Goal: Information Seeking & Learning: Find specific fact

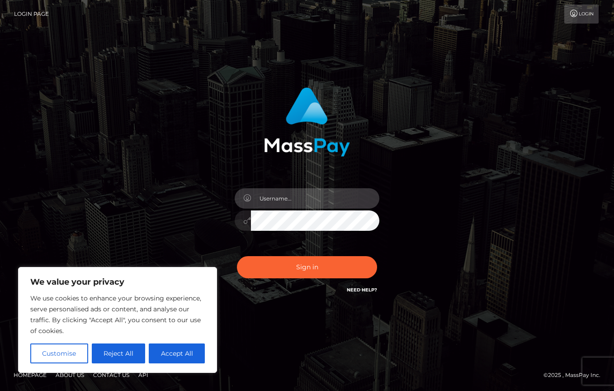
type input "jenlyssy"
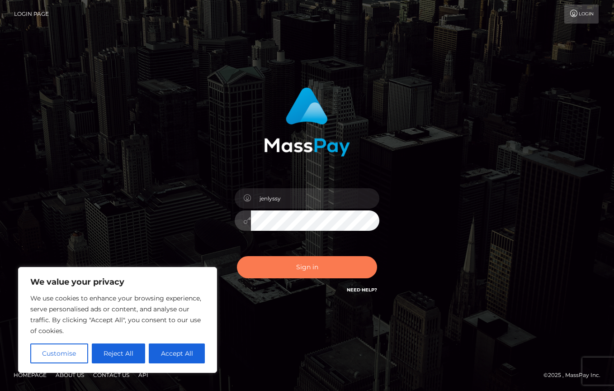
click at [312, 264] on button "Sign in" at bounding box center [307, 267] width 140 height 22
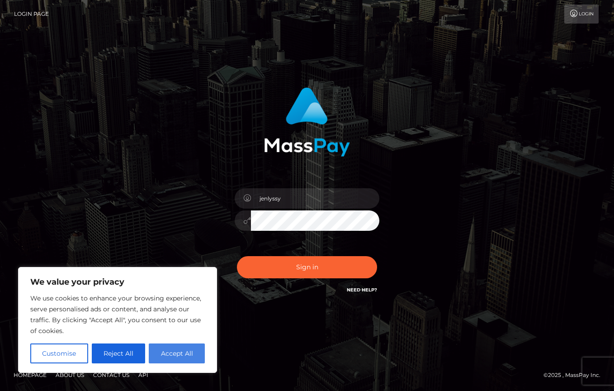
click at [187, 359] on button "Accept All" at bounding box center [177, 353] width 56 height 20
checkbox input "true"
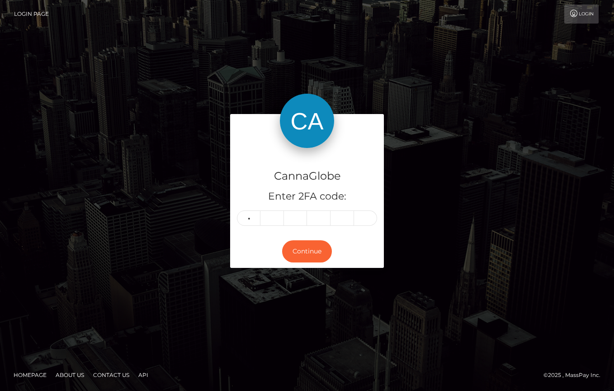
type input "7"
type input "0"
type input "2"
type input "1"
type input "6"
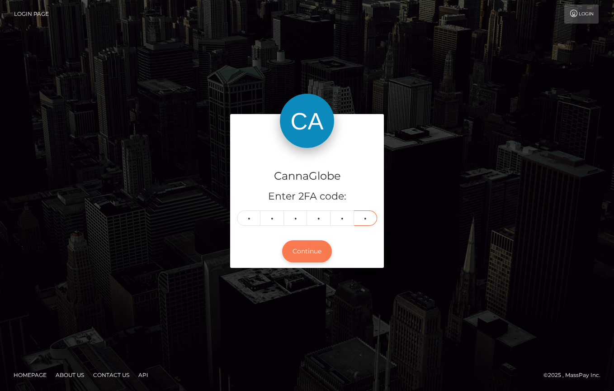
type input "1"
click at [307, 251] on button "Continue" at bounding box center [307, 251] width 50 height 22
click at [310, 251] on button "Continue" at bounding box center [307, 251] width 50 height 22
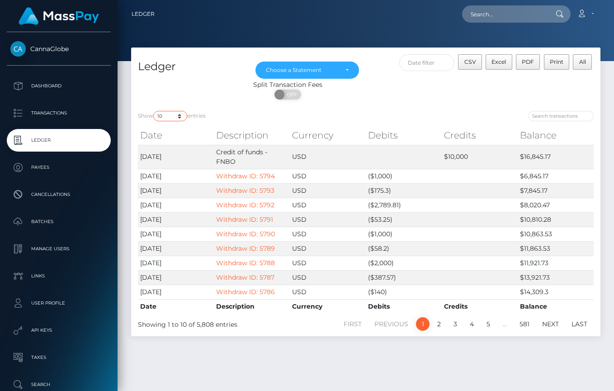
select select "250"
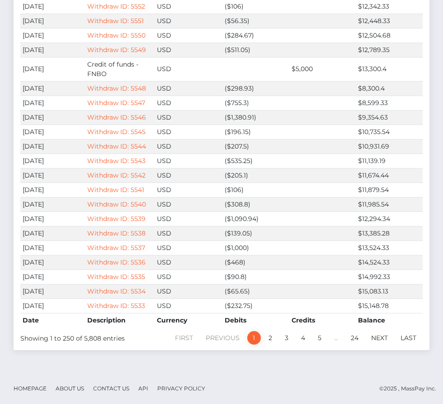
scroll to position [3623, 0]
click at [270, 338] on link "2" at bounding box center [271, 338] width 14 height 14
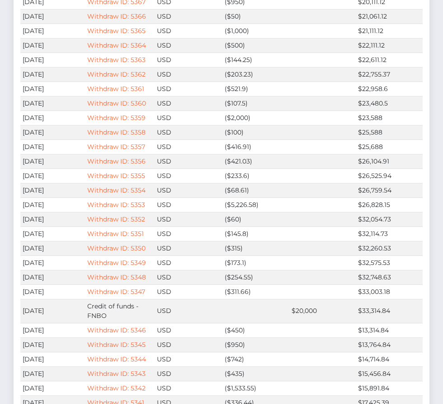
scroll to position [2684, 0]
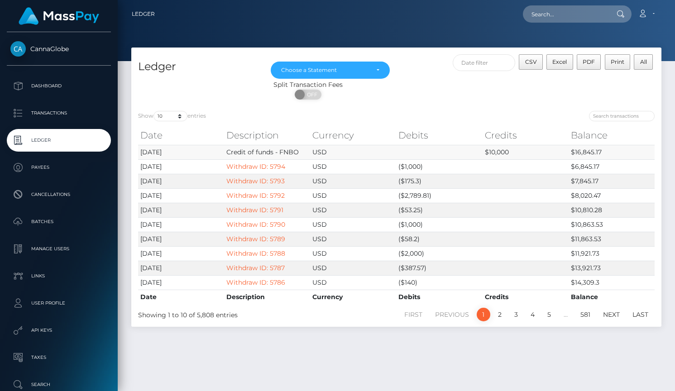
click at [287, 152] on td "Credit of funds - FNBO" at bounding box center [267, 152] width 86 height 14
click at [162, 152] on td "[DATE]" at bounding box center [181, 152] width 86 height 14
click at [57, 110] on p "Transactions" at bounding box center [58, 113] width 97 height 14
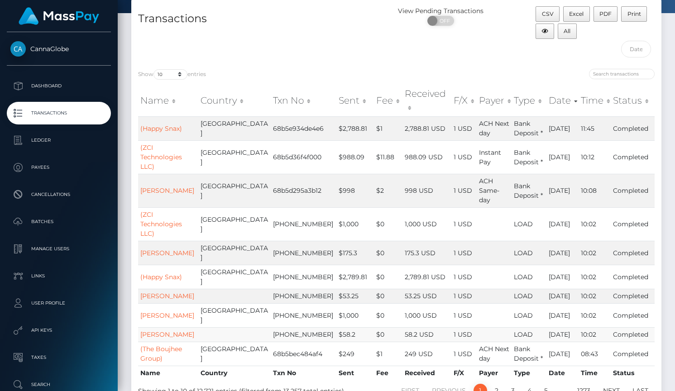
scroll to position [55, 0]
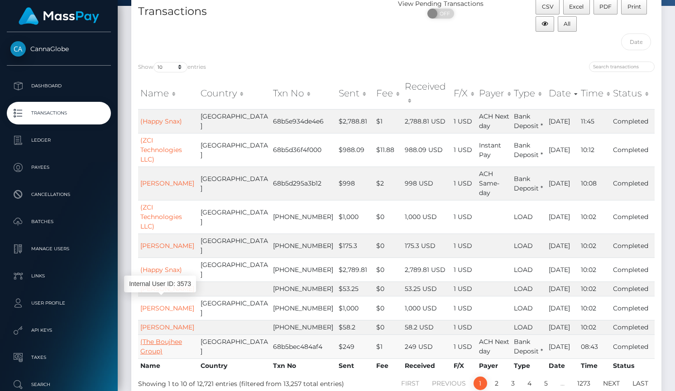
click at [169, 338] on link "(The Boujhee Group)" at bounding box center [161, 347] width 42 height 18
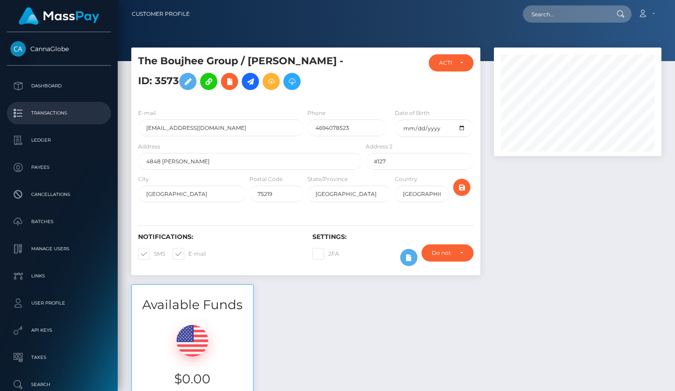
click at [47, 113] on p "Transactions" at bounding box center [58, 113] width 97 height 14
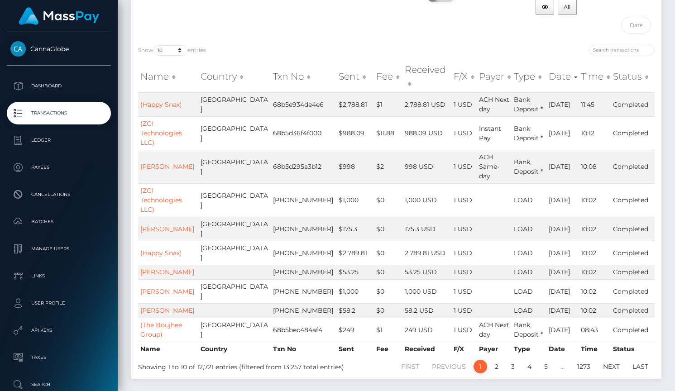
scroll to position [71, 0]
select select "500"
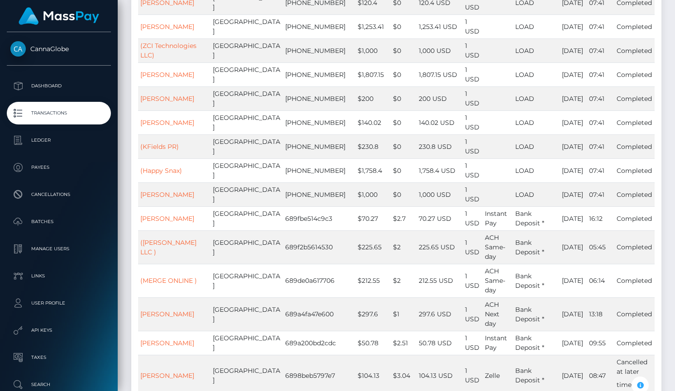
scroll to position [0, 0]
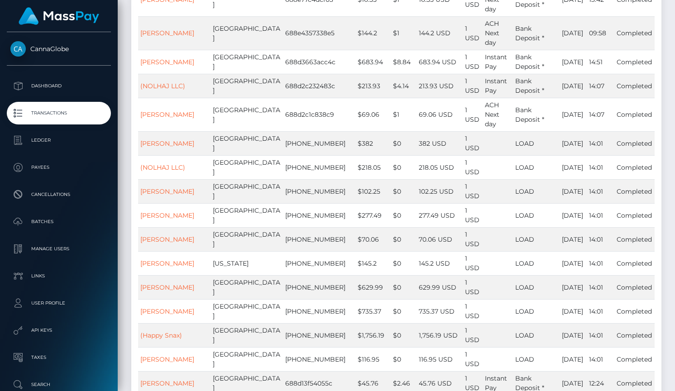
drag, startPoint x: 173, startPoint y: 213, endPoint x: 143, endPoint y: 203, distance: 32.3
copy link "[PERSON_NAME]"
